Goal: Register for event/course

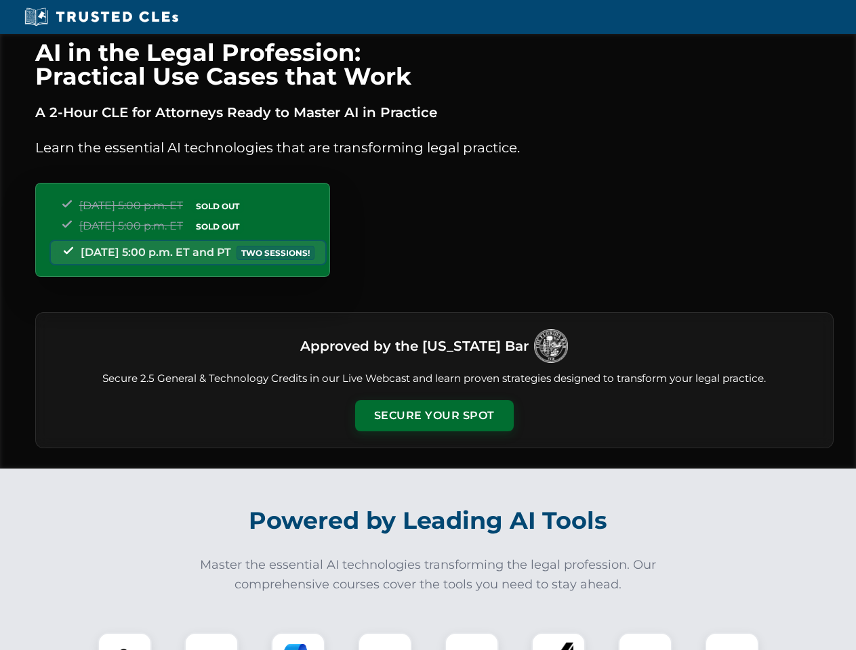
click at [434, 416] on button "Secure Your Spot" at bounding box center [434, 415] width 159 height 31
click at [125, 641] on img at bounding box center [124, 659] width 39 height 39
